Goal: Navigation & Orientation: Find specific page/section

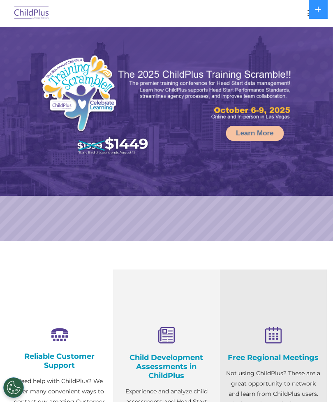
select select "MEDIUM"
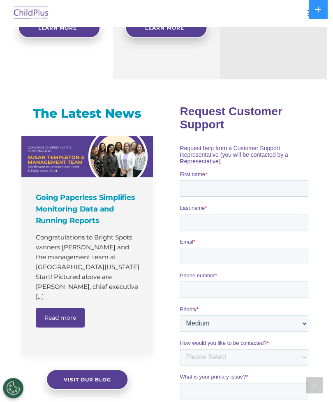
scroll to position [440, 0]
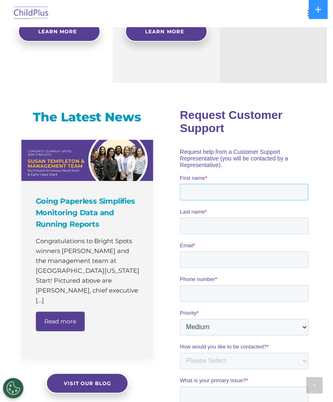
click at [268, 183] on input "First name *" at bounding box center [244, 191] width 128 height 16
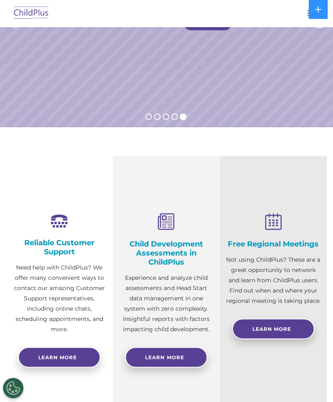
scroll to position [0, 0]
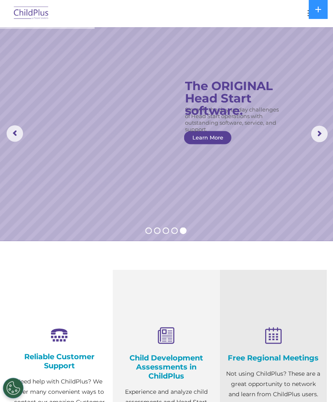
click at [308, 13] on span "button" at bounding box center [312, 13] width 9 height 1
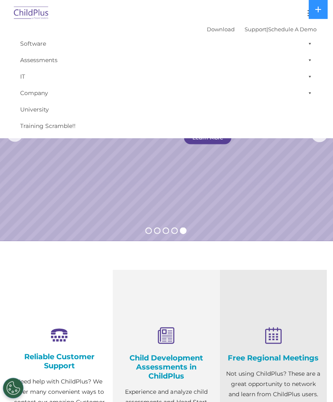
click at [211, 28] on link "Download" at bounding box center [221, 29] width 28 height 7
click at [33, 47] on link "Software" at bounding box center [166, 43] width 300 height 16
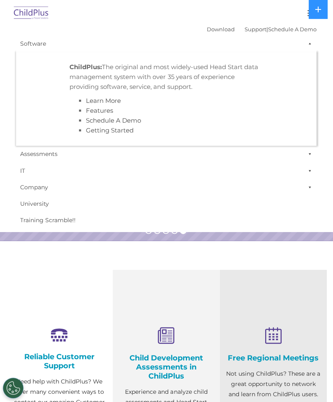
click at [260, 168] on link "IT" at bounding box center [166, 170] width 300 height 16
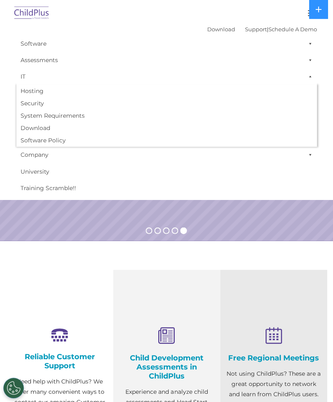
click at [306, 15] on button "button" at bounding box center [312, 13] width 17 height 13
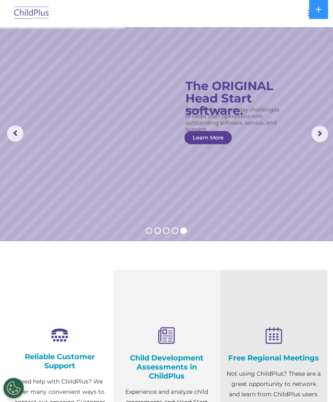
click at [314, 12] on button at bounding box center [318, 9] width 19 height 19
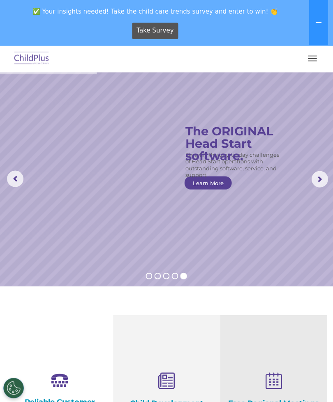
click at [309, 58] on button "button" at bounding box center [312, 58] width 17 height 13
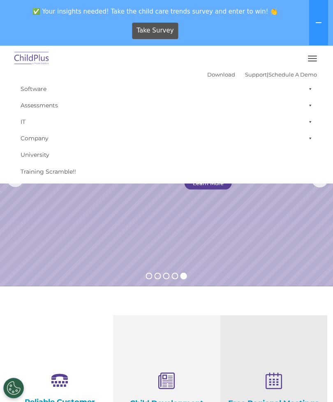
click at [38, 93] on link "Software" at bounding box center [166, 89] width 300 height 16
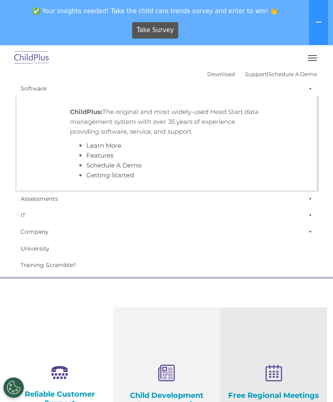
scroll to position [8, 0]
click at [209, 71] on link "Download" at bounding box center [221, 74] width 28 height 7
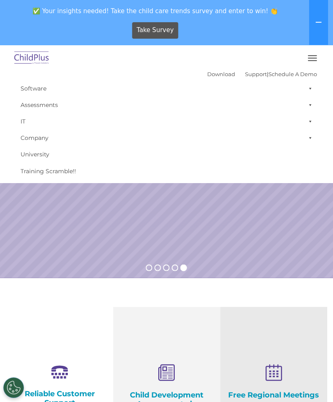
click at [35, 87] on link "Software" at bounding box center [166, 89] width 300 height 16
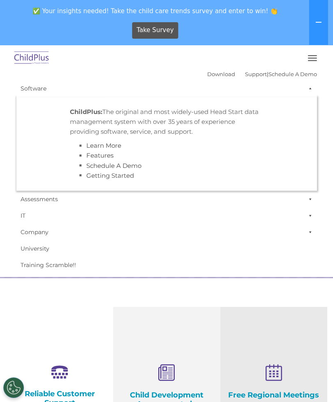
click at [307, 60] on button "button" at bounding box center [312, 58] width 17 height 13
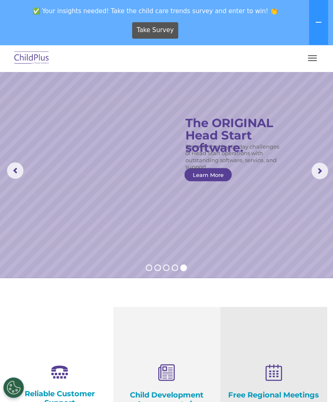
click at [310, 62] on button "button" at bounding box center [312, 58] width 17 height 13
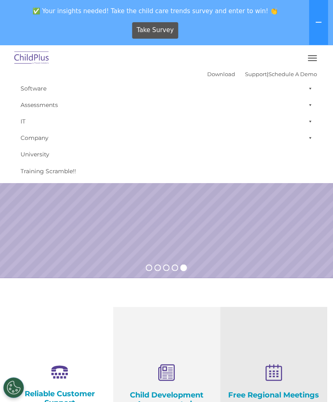
click at [211, 68] on div "Download Support | Schedule A Demo " at bounding box center [262, 74] width 110 height 12
click at [209, 75] on link "Download" at bounding box center [221, 74] width 28 height 7
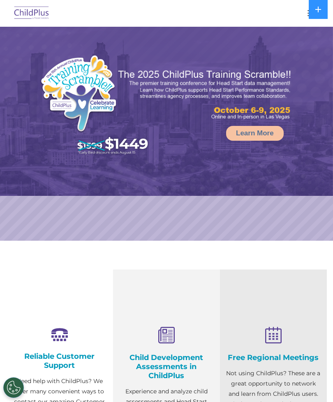
select select "MEDIUM"
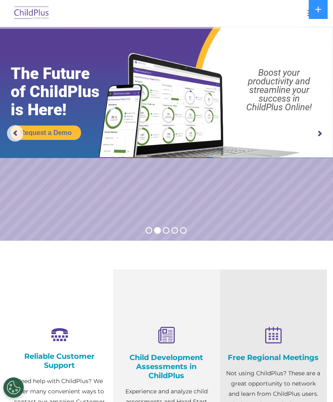
click at [35, 15] on img at bounding box center [31, 13] width 39 height 19
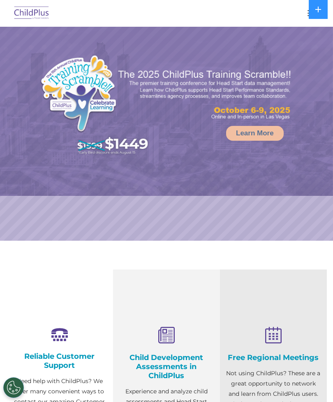
select select "MEDIUM"
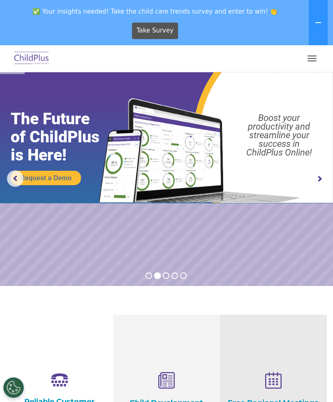
click at [311, 60] on button "button" at bounding box center [312, 58] width 17 height 13
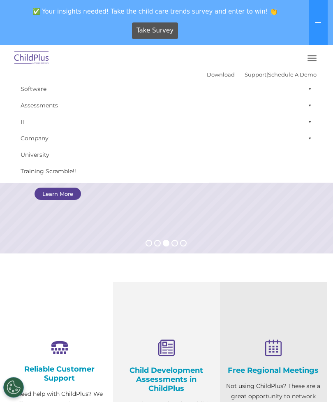
scroll to position [33, 0]
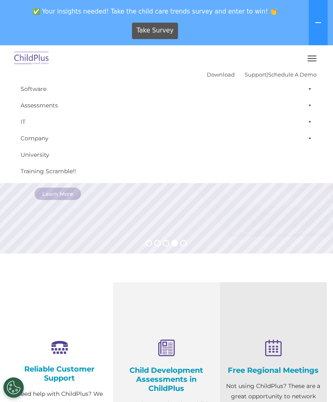
click at [309, 60] on span "button" at bounding box center [312, 60] width 9 height 1
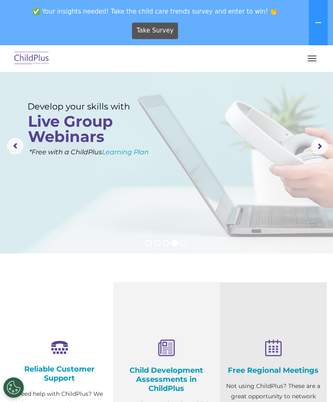
click at [312, 62] on button "button" at bounding box center [312, 58] width 17 height 13
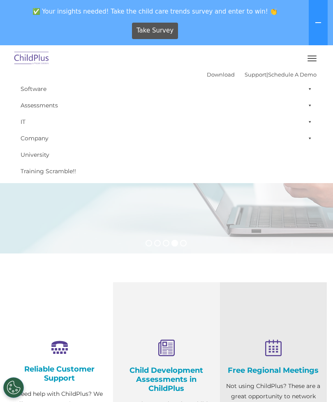
click at [212, 76] on link "Download" at bounding box center [221, 74] width 28 height 7
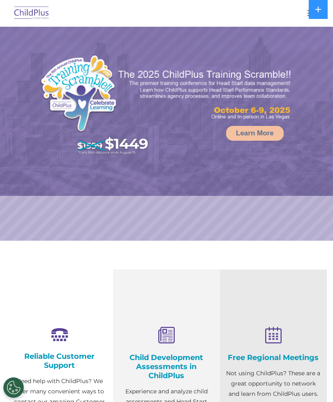
select select "MEDIUM"
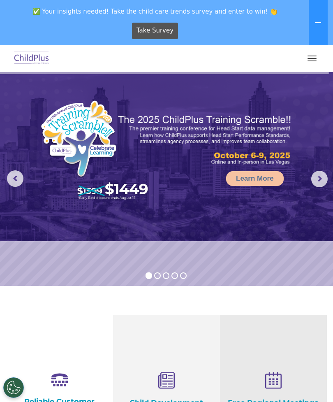
click at [311, 58] on button "button" at bounding box center [312, 58] width 17 height 13
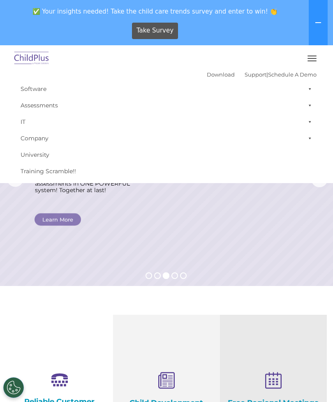
click at [208, 81] on link "Software" at bounding box center [166, 89] width 300 height 16
click at [211, 76] on link "Download" at bounding box center [221, 74] width 28 height 7
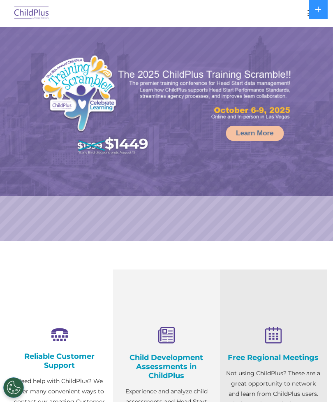
select select "MEDIUM"
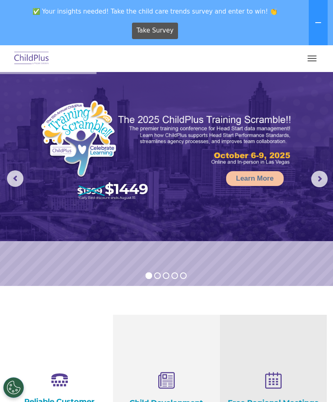
click at [30, 65] on img at bounding box center [31, 58] width 39 height 19
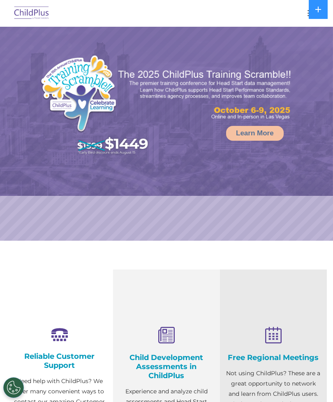
select select "MEDIUM"
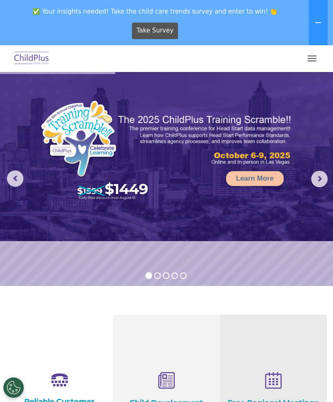
click at [306, 56] on button "button" at bounding box center [312, 58] width 17 height 13
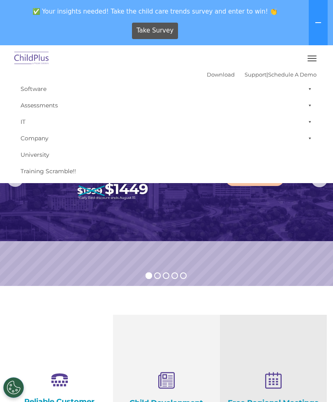
click at [228, 112] on link "Assessments" at bounding box center [166, 105] width 300 height 16
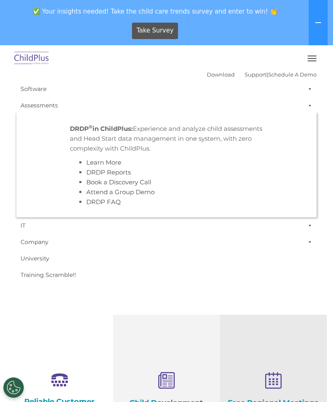
click at [197, 264] on link "University" at bounding box center [166, 258] width 300 height 16
click at [131, 269] on link "Training Scramble!!" at bounding box center [166, 275] width 300 height 16
